Goal: Information Seeking & Learning: Check status

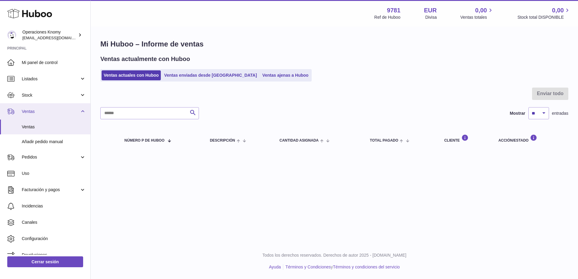
click at [54, 114] on span "Ventas" at bounding box center [51, 112] width 58 height 6
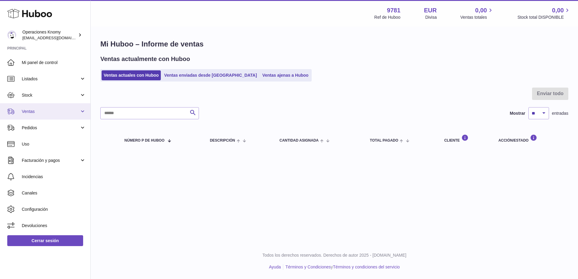
click at [51, 113] on span "Ventas" at bounding box center [51, 112] width 58 height 6
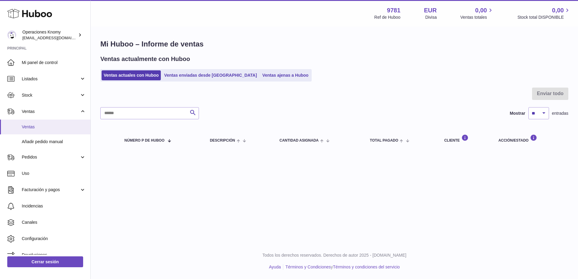
click at [47, 130] on span "Ventas" at bounding box center [54, 127] width 64 height 6
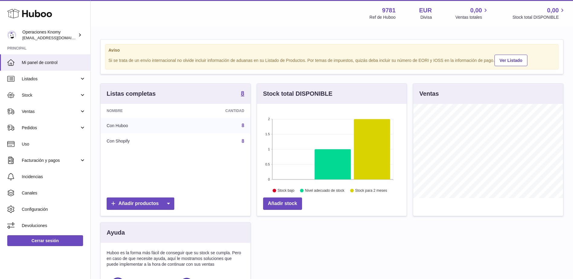
scroll to position [94, 150]
click at [34, 111] on span "Ventas" at bounding box center [51, 112] width 58 height 6
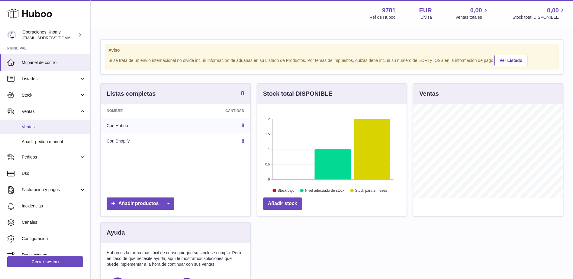
click at [31, 122] on link "Ventas" at bounding box center [45, 127] width 90 height 15
